Goal: Information Seeking & Learning: Learn about a topic

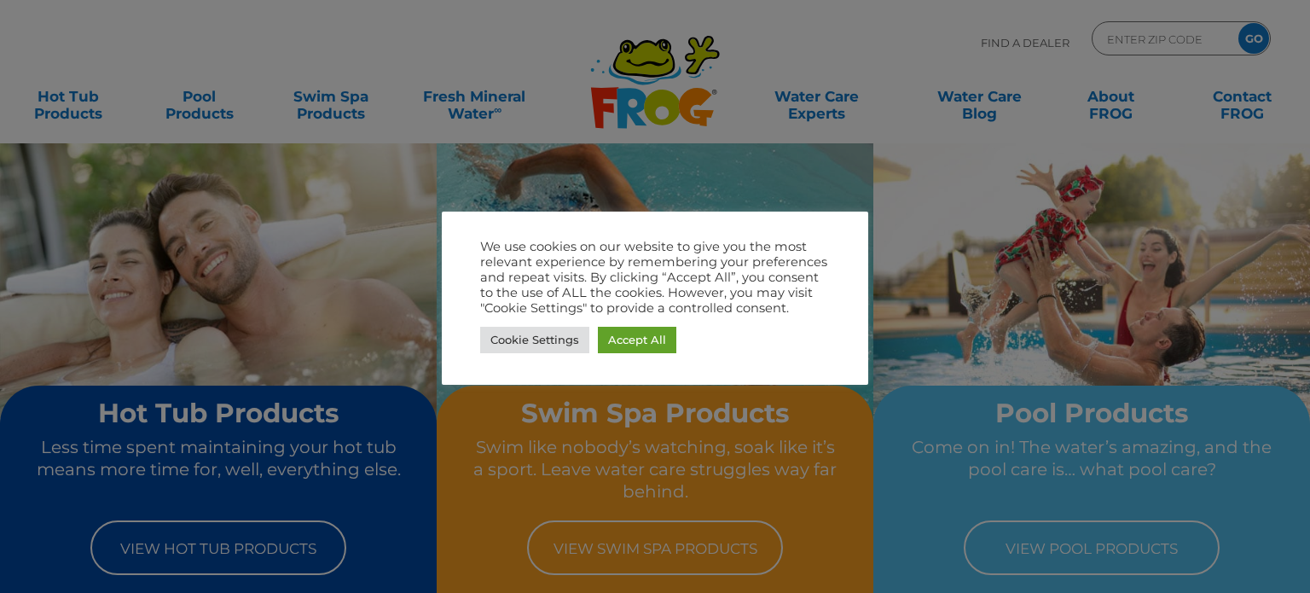
click at [239, 542] on div at bounding box center [655, 296] width 1310 height 593
click at [233, 553] on div at bounding box center [655, 296] width 1310 height 593
click at [650, 333] on link "Accept All" at bounding box center [637, 340] width 78 height 26
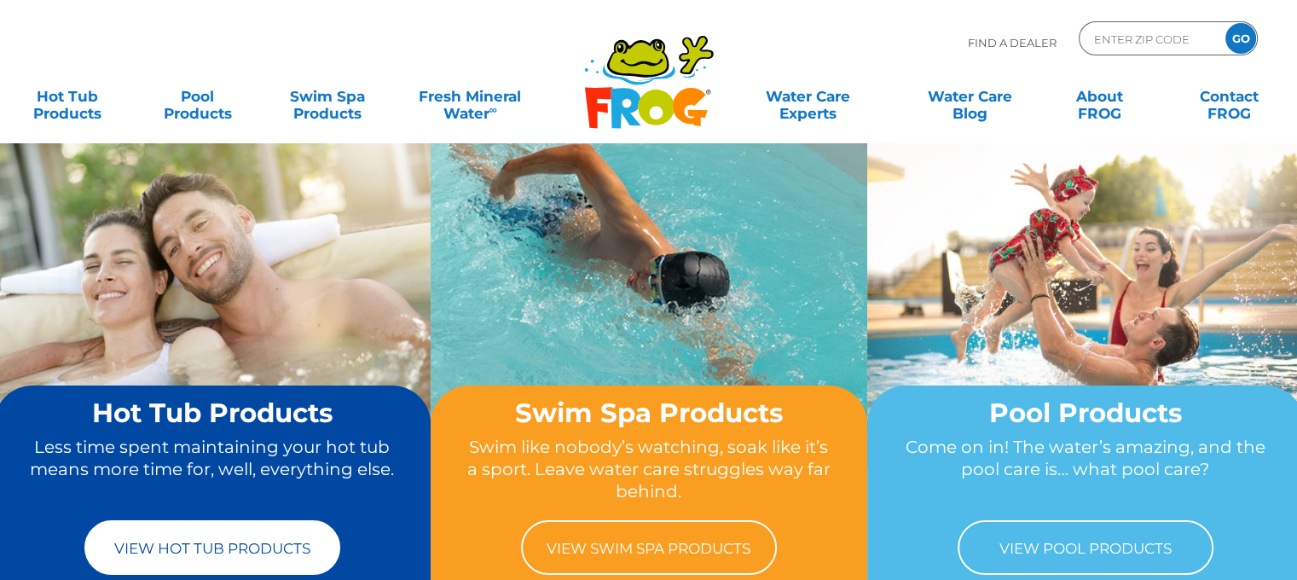
click at [241, 542] on link "View Hot Tub Products" at bounding box center [212, 547] width 256 height 55
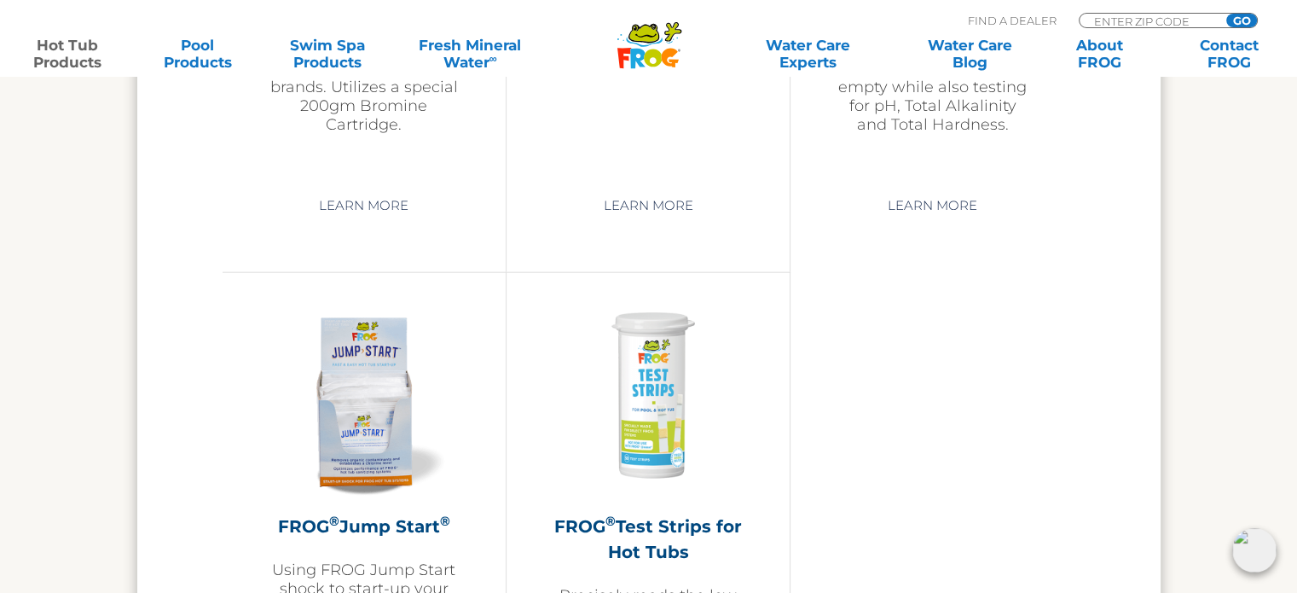
scroll to position [3988, 0]
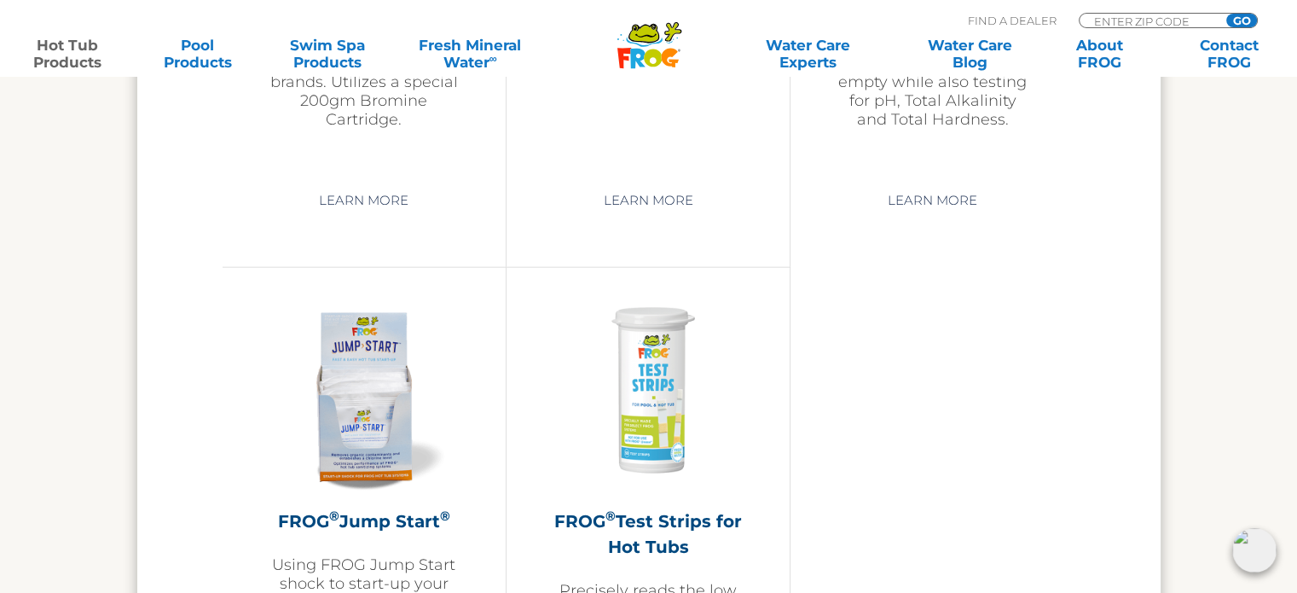
drag, startPoint x: 506, startPoint y: 418, endPoint x: 480, endPoint y: 227, distance: 192.8
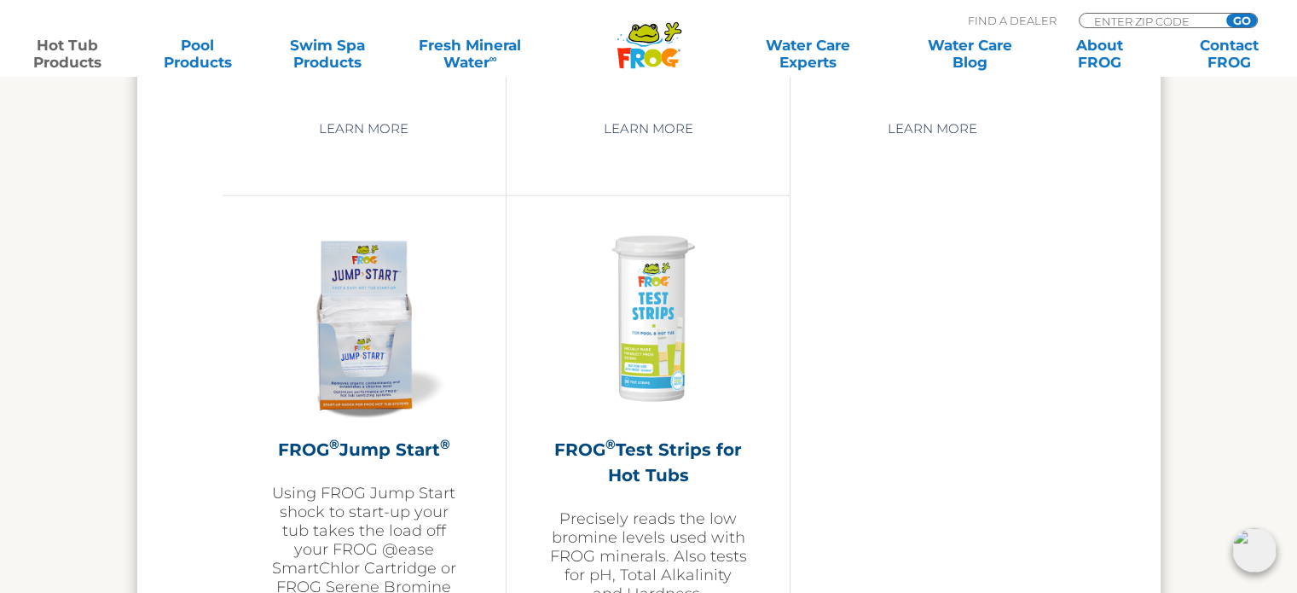
scroll to position [4060, 0]
click at [396, 310] on img at bounding box center [364, 321] width 198 height 198
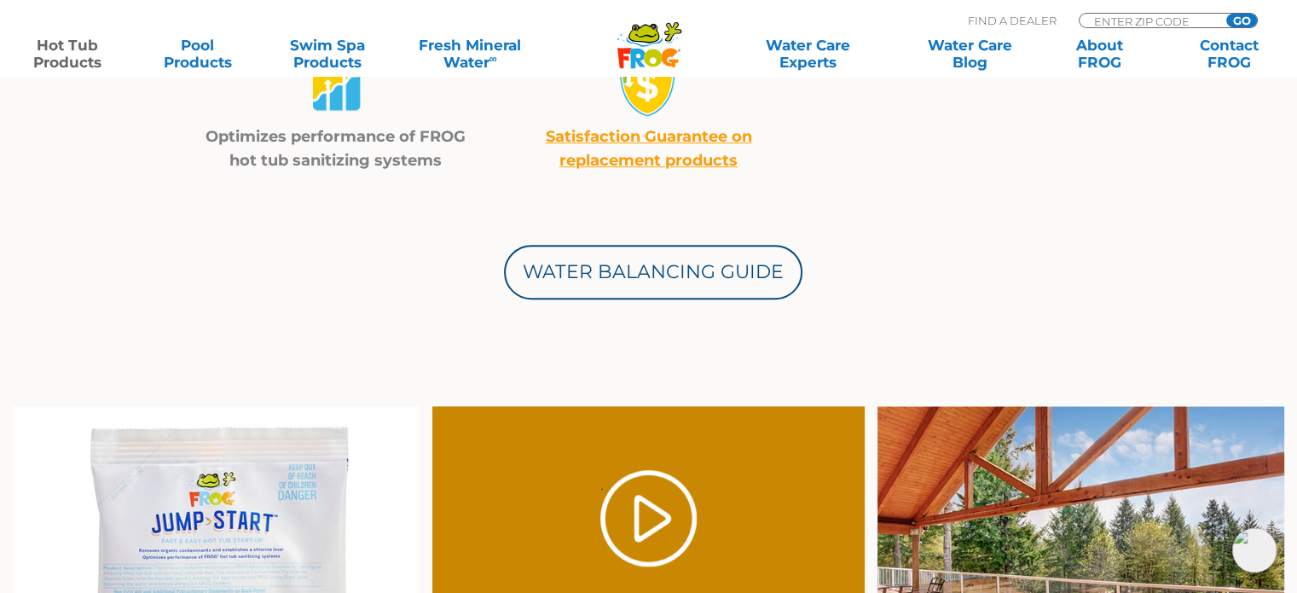
scroll to position [819, 0]
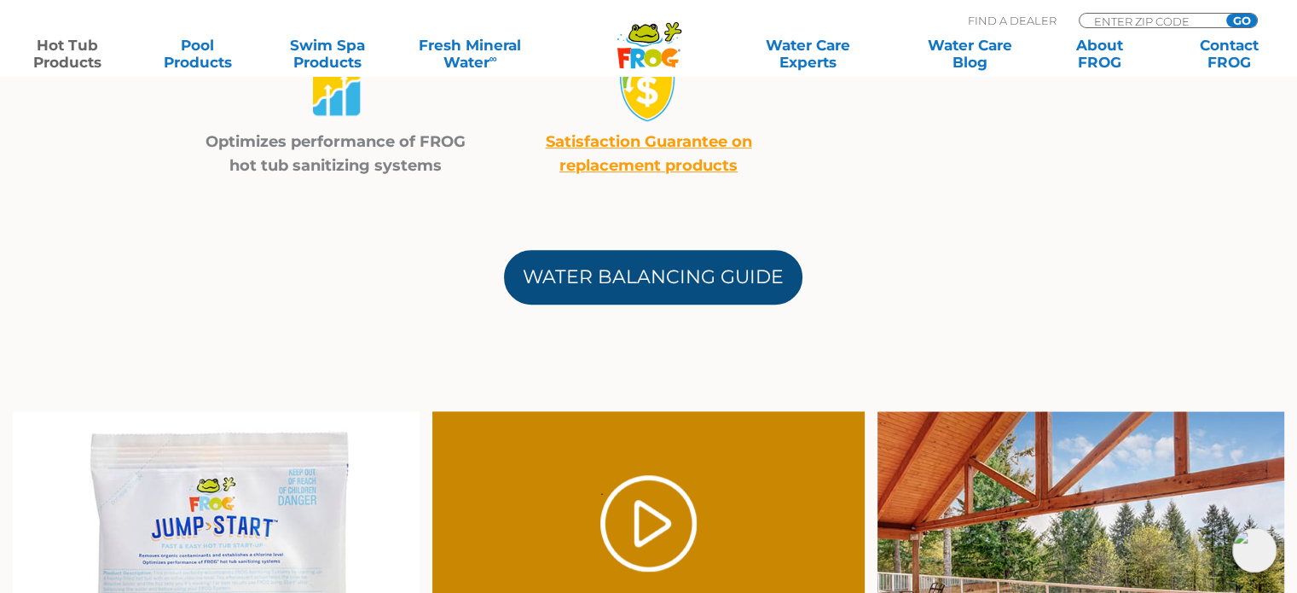
click at [661, 281] on link "Water Balancing Guide" at bounding box center [653, 277] width 299 height 55
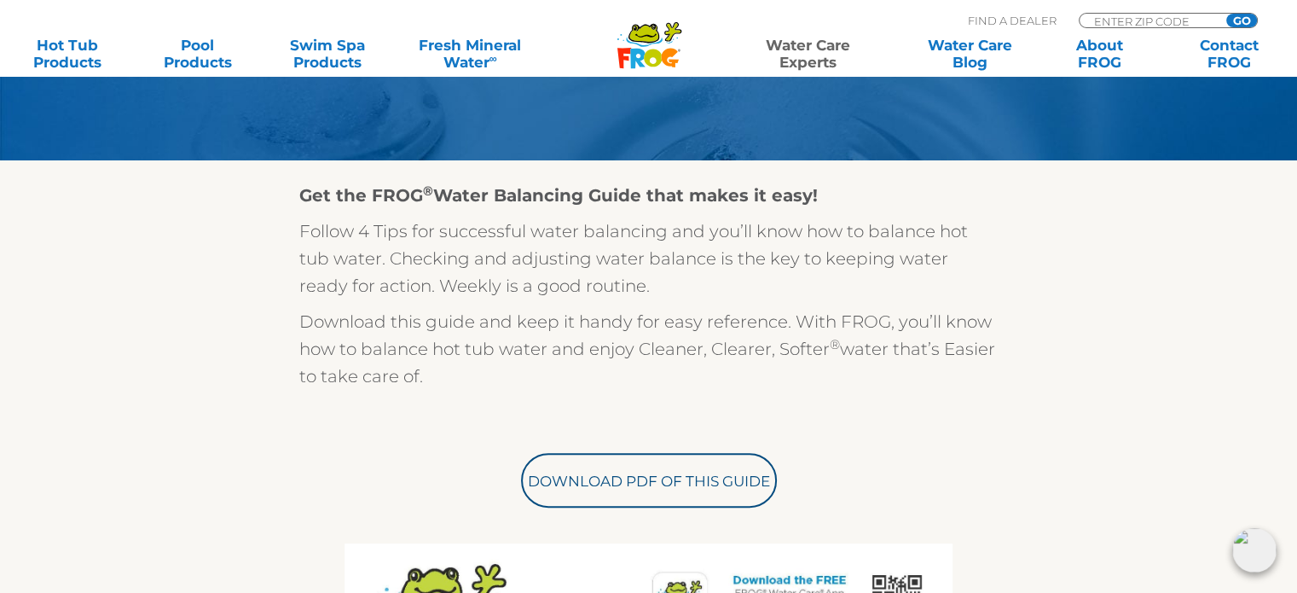
scroll to position [330, 0]
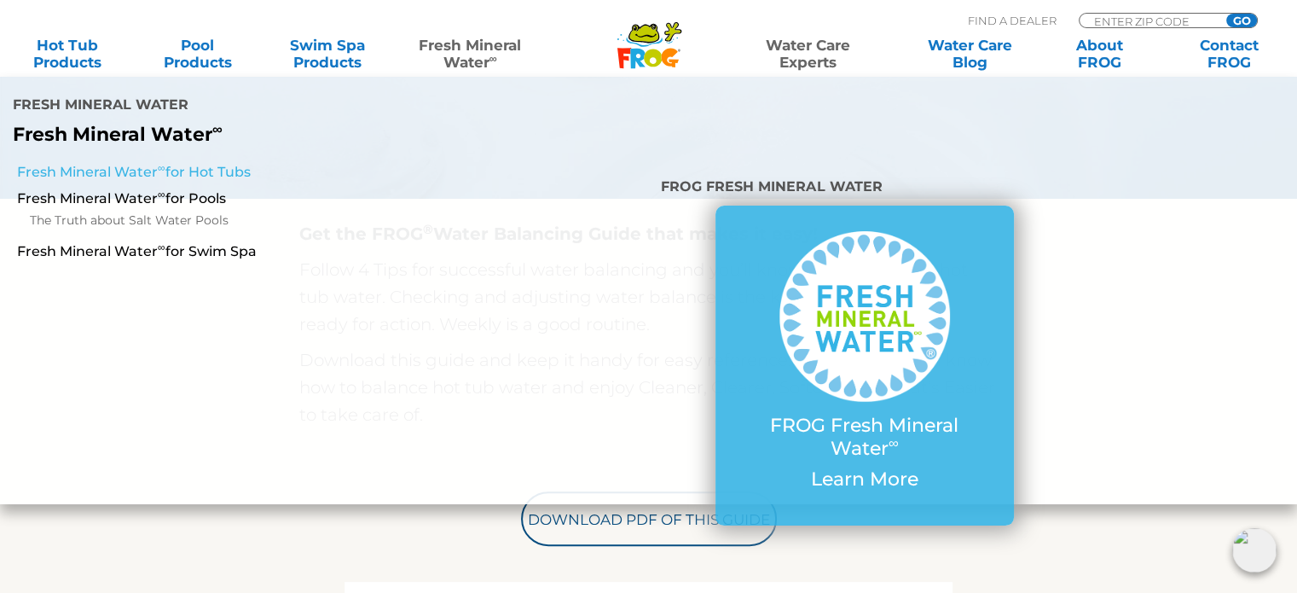
click at [234, 163] on link "Fresh Mineral Water ∞ for Hot Tubs" at bounding box center [224, 172] width 415 height 19
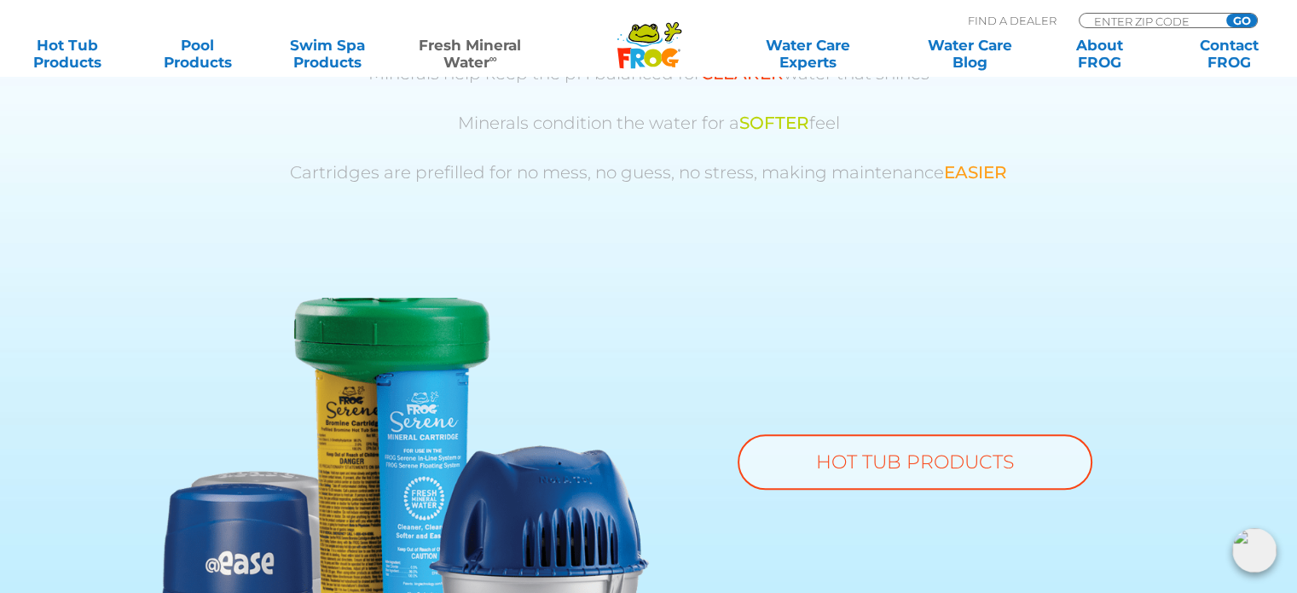
scroll to position [1119, 0]
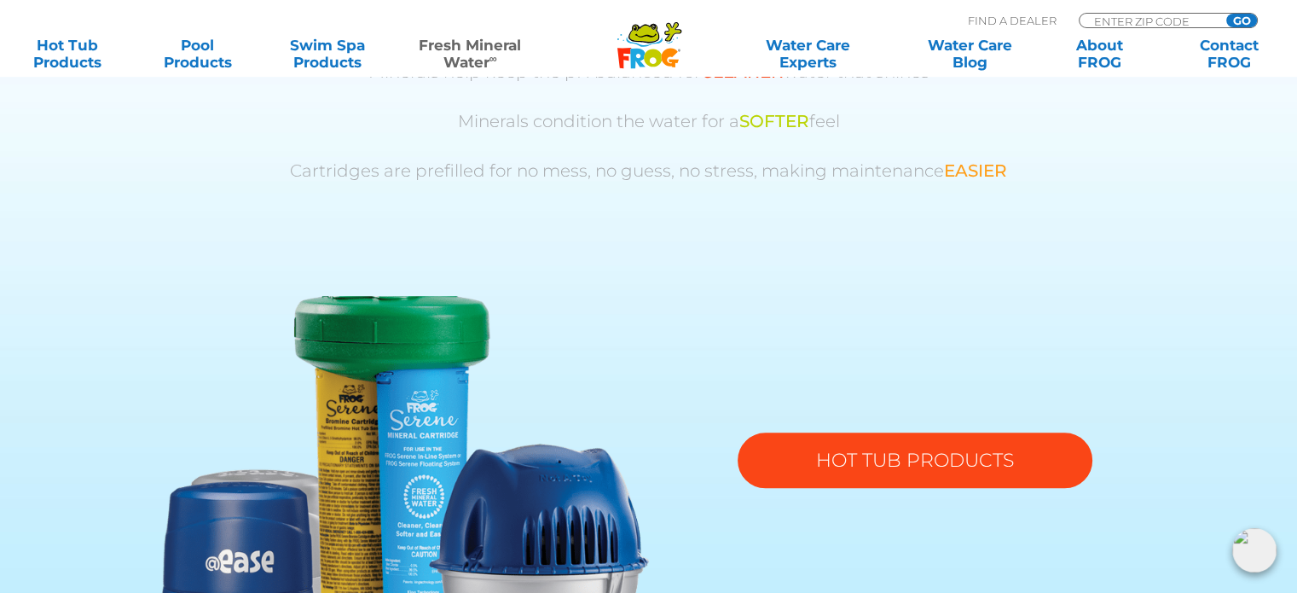
click at [836, 455] on link "HOT TUB PRODUCTS" at bounding box center [915, 459] width 355 height 55
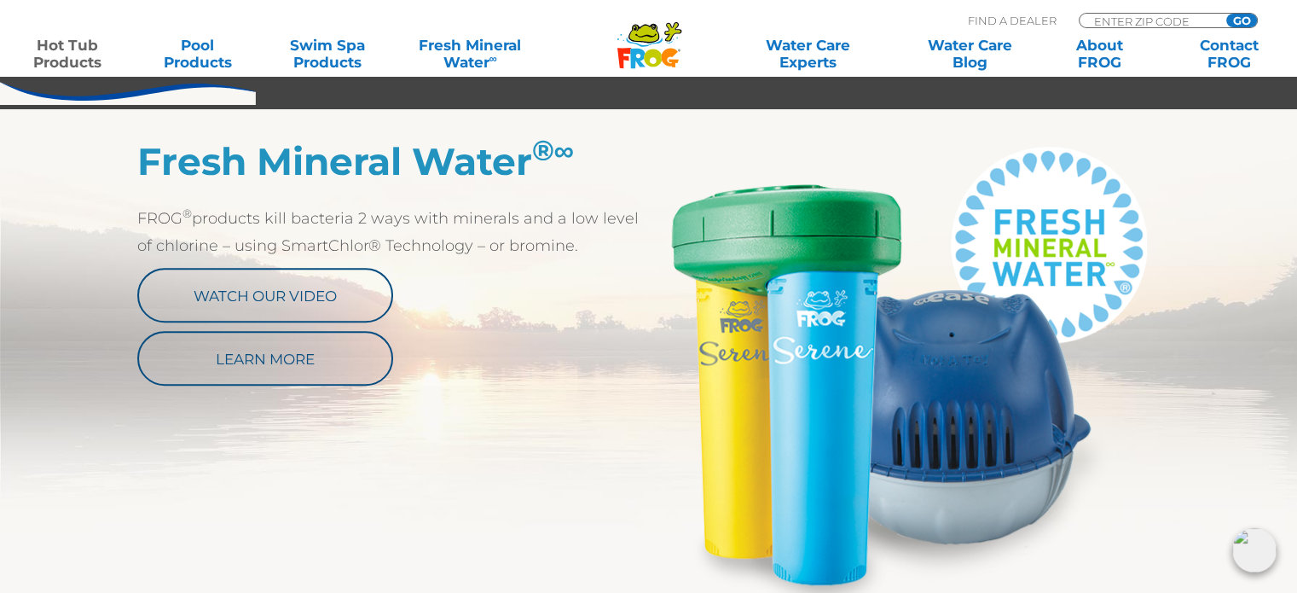
scroll to position [865, 0]
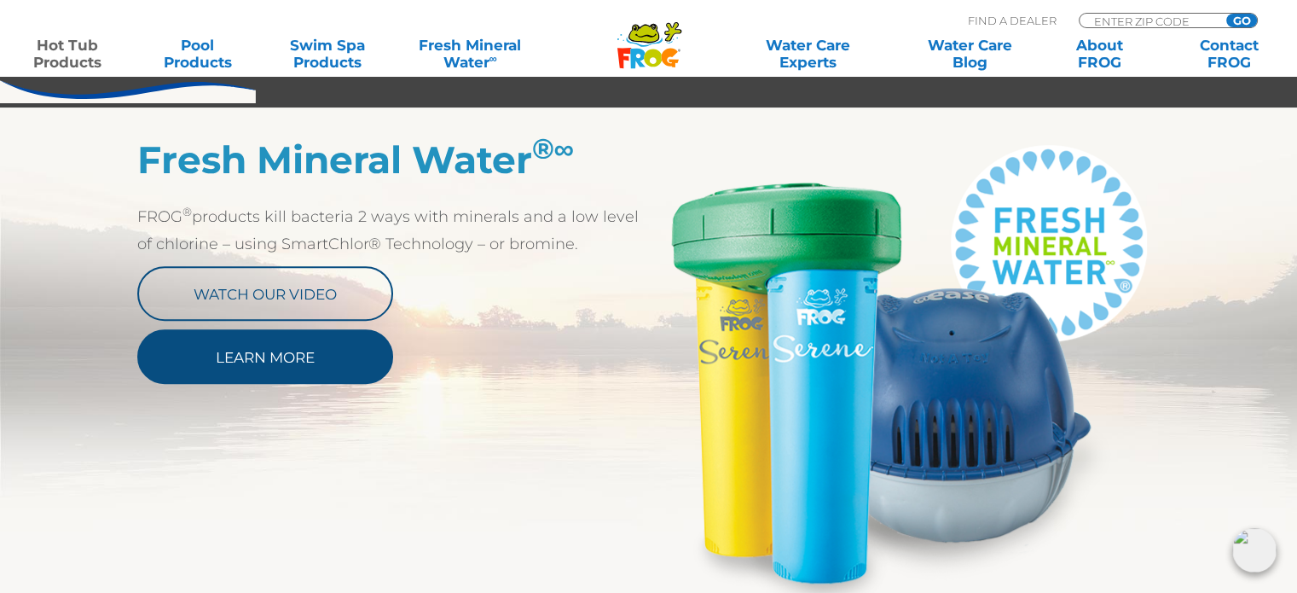
click at [295, 354] on link "Learn More" at bounding box center [265, 356] width 256 height 55
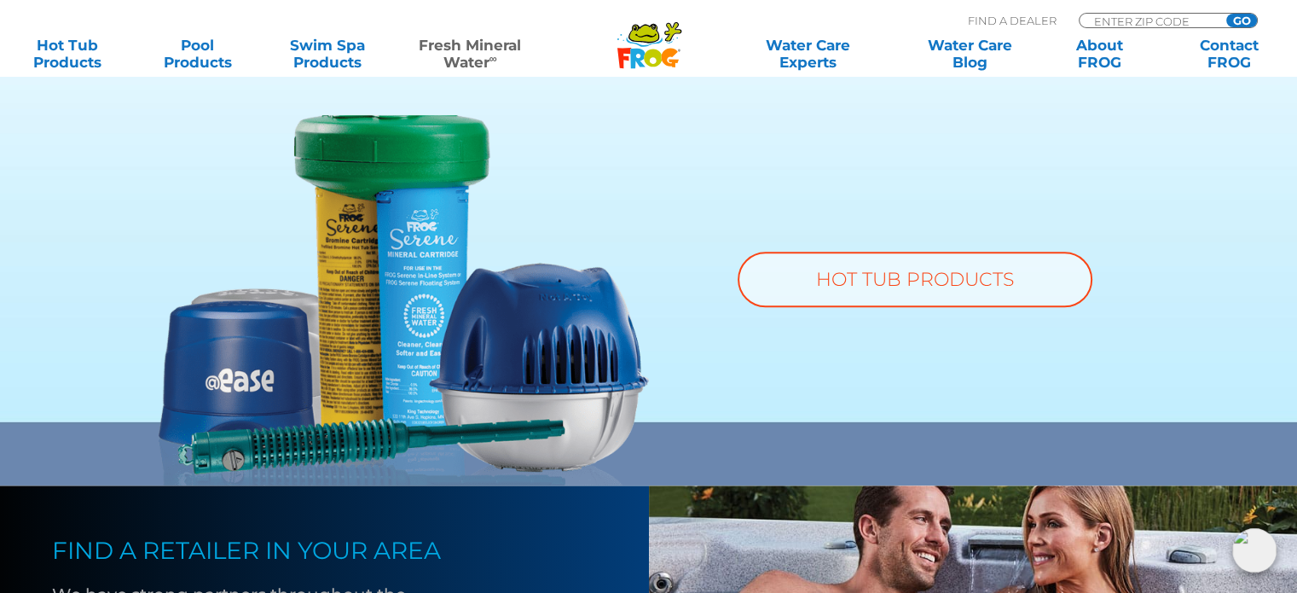
scroll to position [1310, 0]
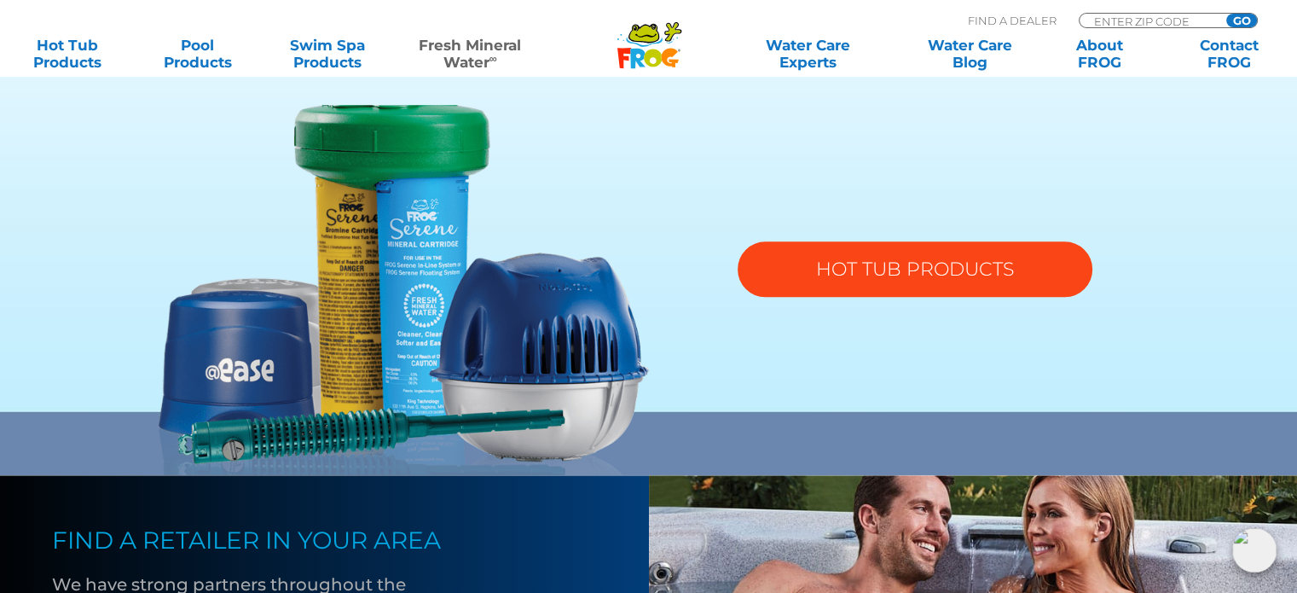
click at [896, 270] on link "HOT TUB PRODUCTS" at bounding box center [915, 268] width 355 height 55
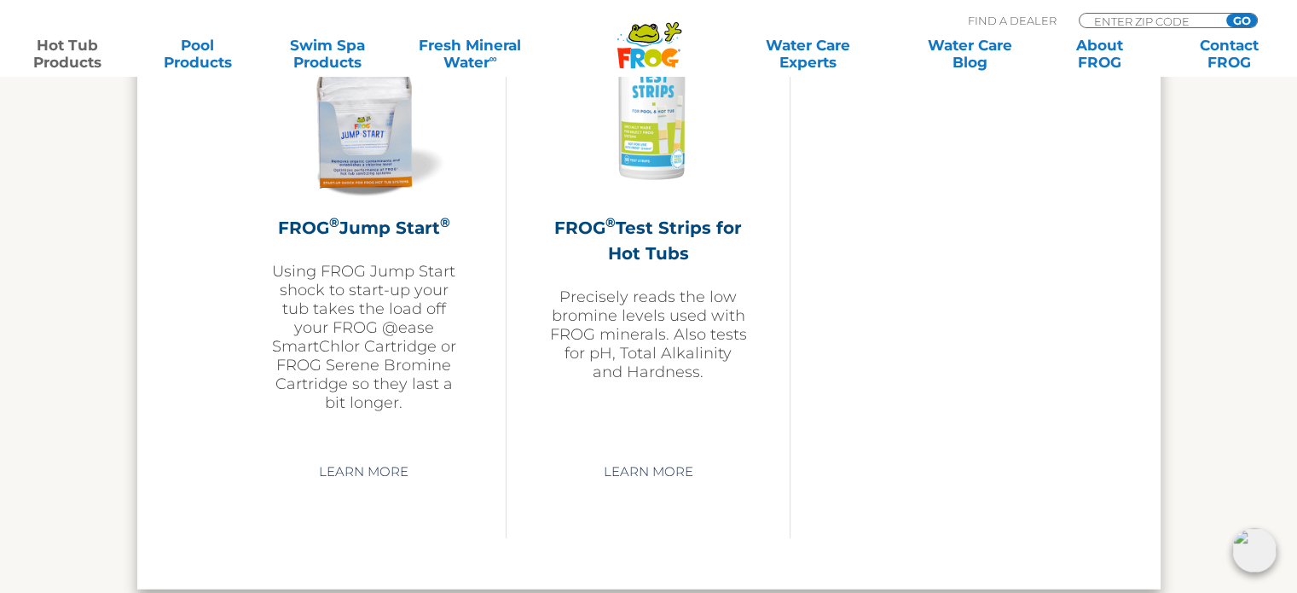
scroll to position [4284, 0]
